Goal: Transaction & Acquisition: Purchase product/service

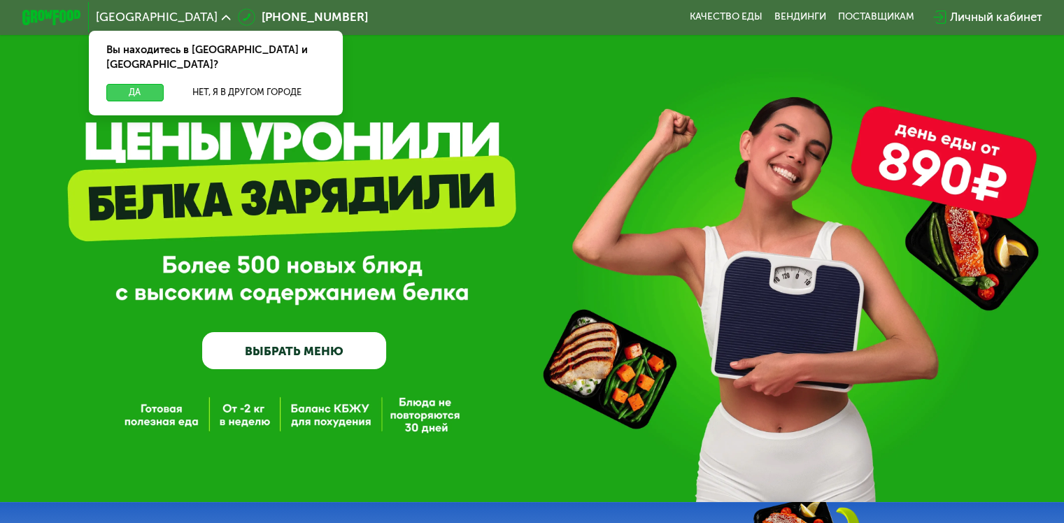
click at [129, 84] on button "Да" at bounding box center [134, 92] width 57 height 17
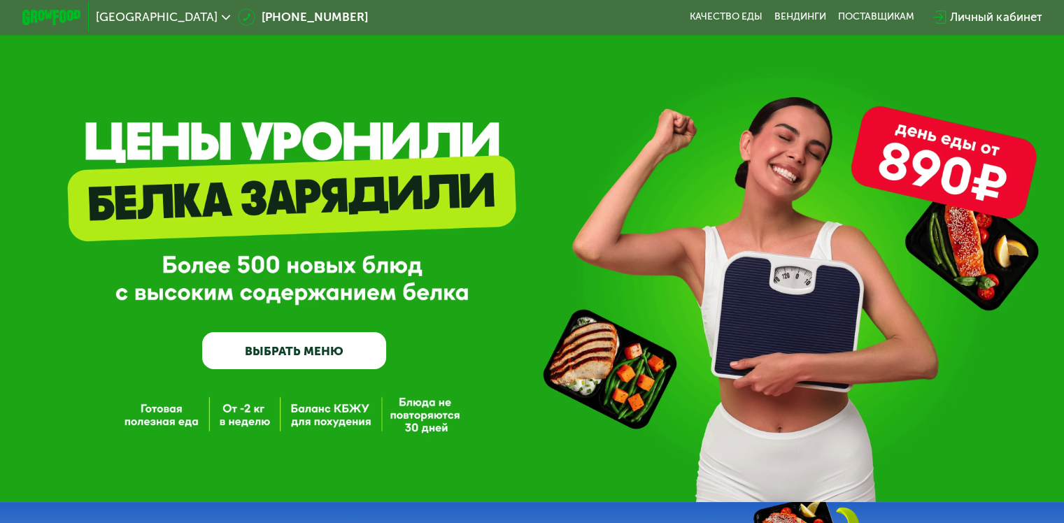
click at [277, 356] on link "ВЫБРАТЬ МЕНЮ" at bounding box center [294, 350] width 184 height 37
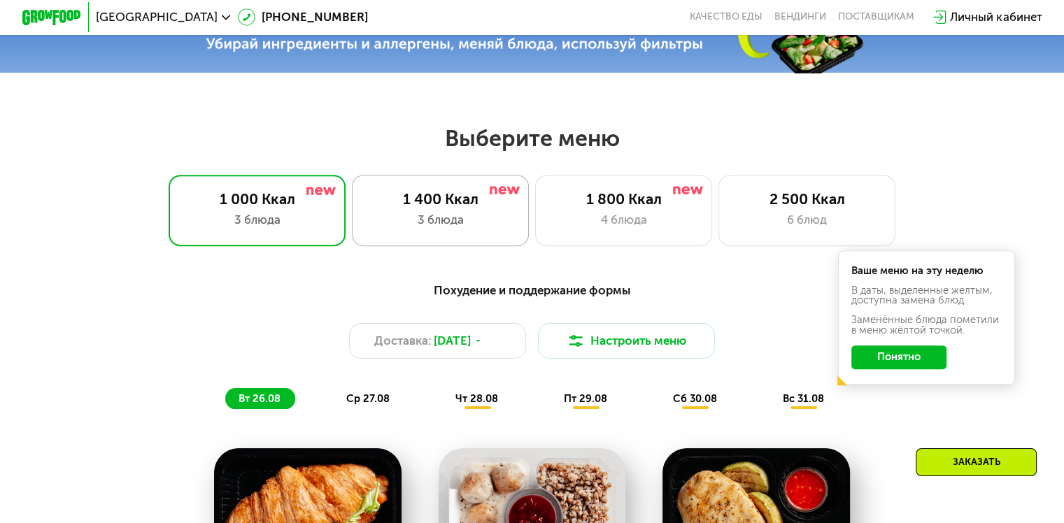
scroll to position [490, 0]
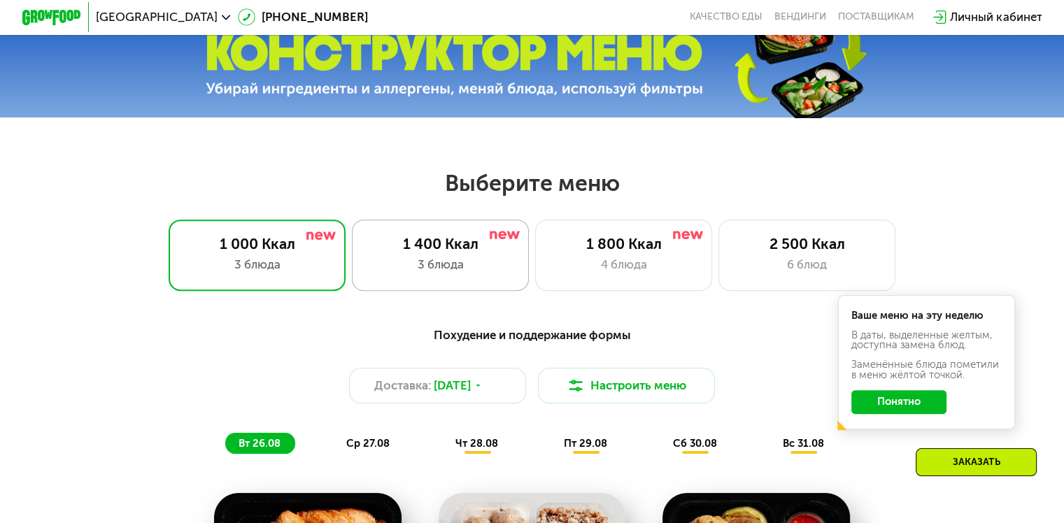
click at [535, 281] on div "1 400 Ккал 3 блюда" at bounding box center [624, 255] width 178 height 71
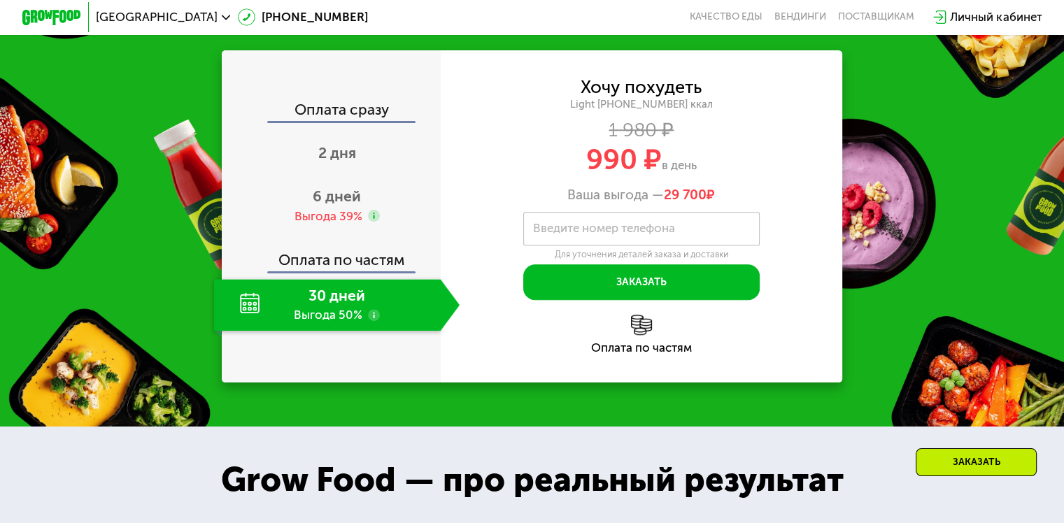
scroll to position [1400, 0]
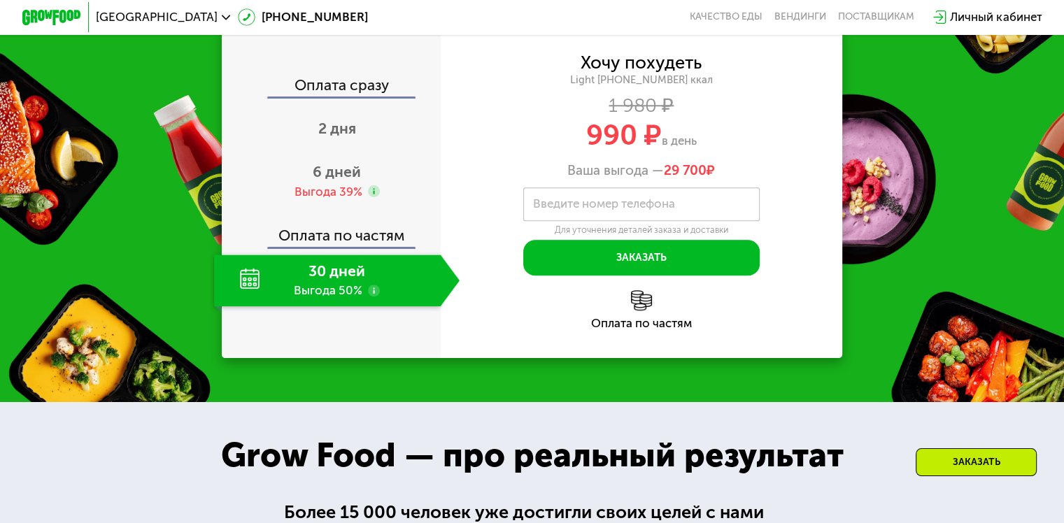
click at [370, 297] on use at bounding box center [374, 291] width 12 height 12
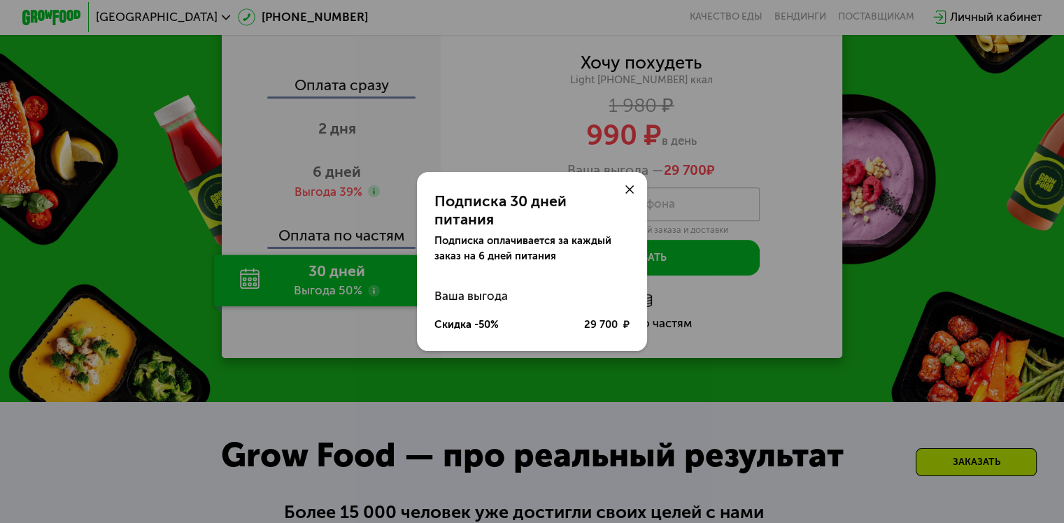
click at [630, 195] on icon at bounding box center [630, 189] width 9 height 9
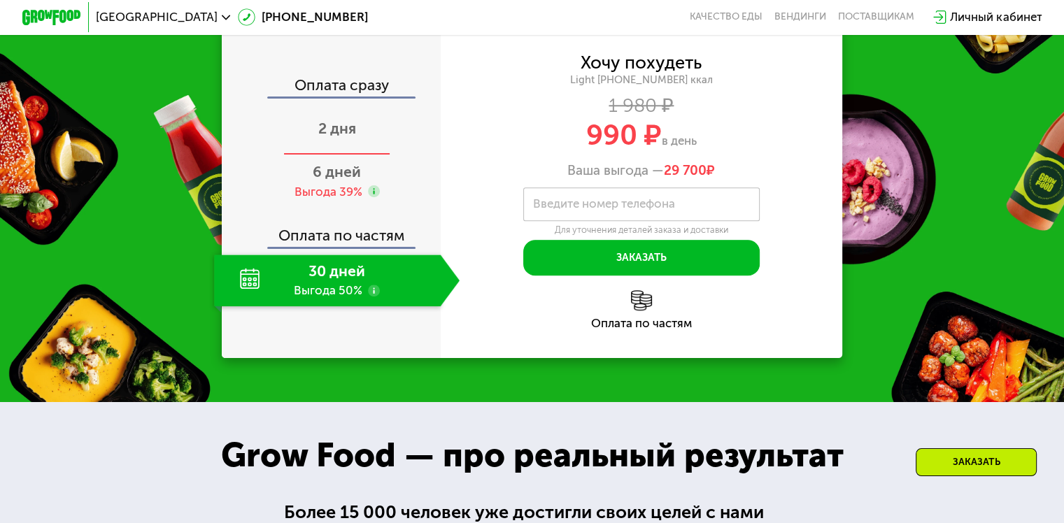
click at [344, 137] on span "2 дня" at bounding box center [337, 128] width 38 height 17
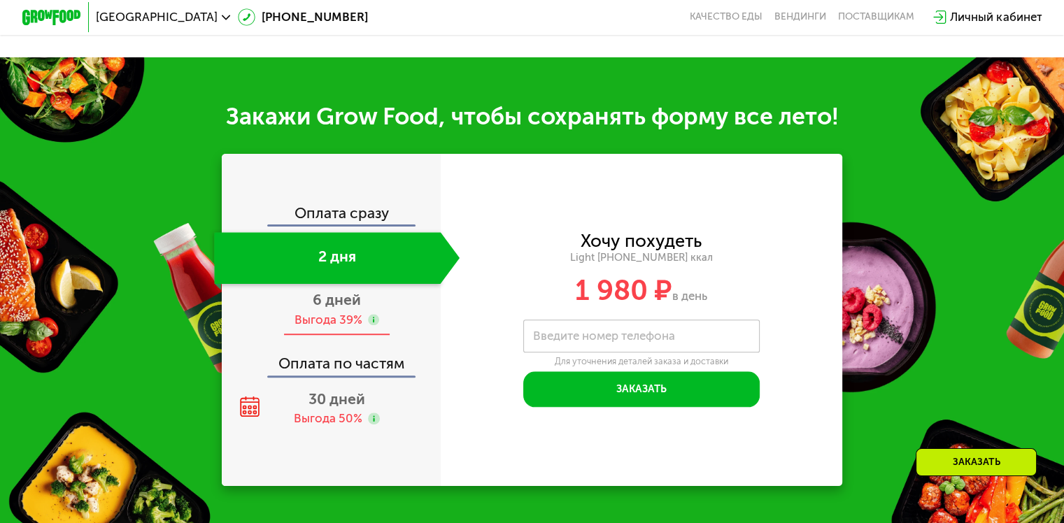
click at [335, 309] on span "6 дней" at bounding box center [337, 299] width 48 height 17
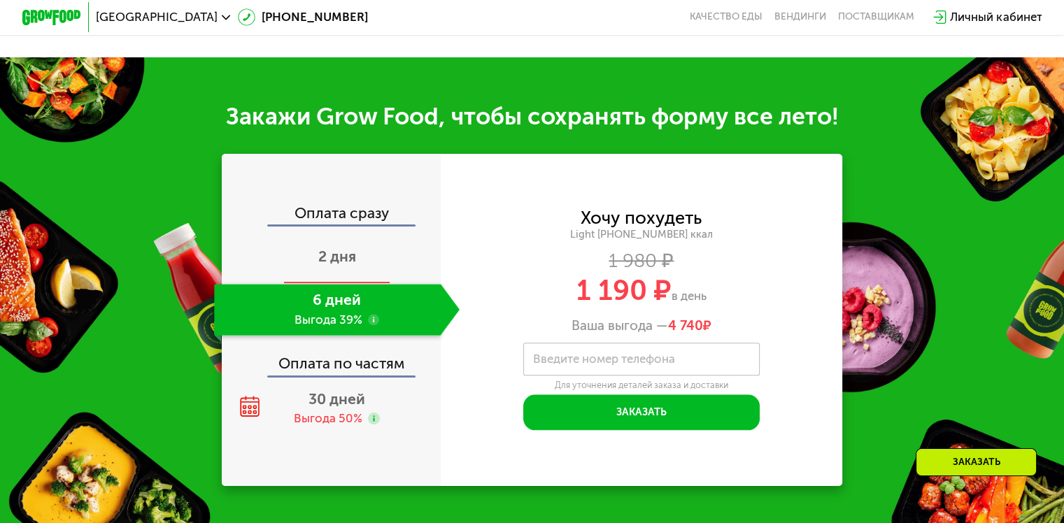
click at [332, 265] on span "2 дня" at bounding box center [337, 256] width 38 height 17
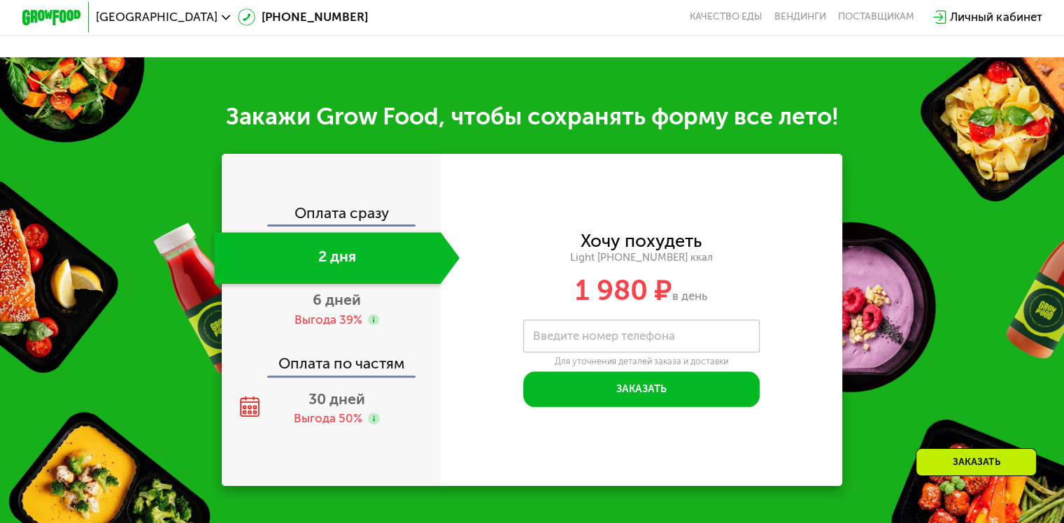
click at [332, 272] on div "2 дня" at bounding box center [327, 258] width 226 height 52
click at [325, 309] on span "6 дней" at bounding box center [337, 299] width 48 height 17
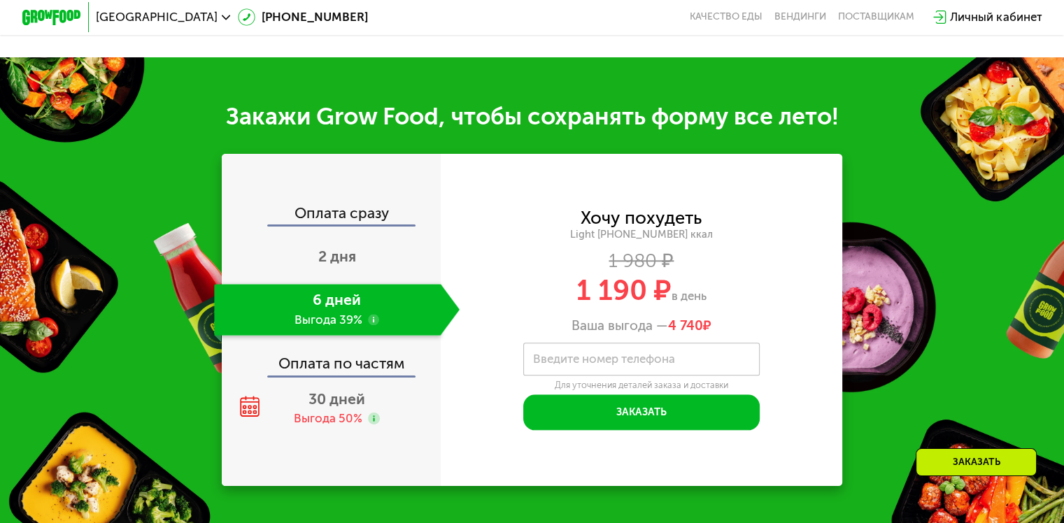
click at [316, 370] on div "Оплата по частям" at bounding box center [332, 359] width 218 height 34
click at [311, 376] on div "Оплата по частям" at bounding box center [332, 359] width 218 height 34
click at [328, 408] on span "30 дней" at bounding box center [337, 399] width 57 height 17
